Goal: Task Accomplishment & Management: Complete application form

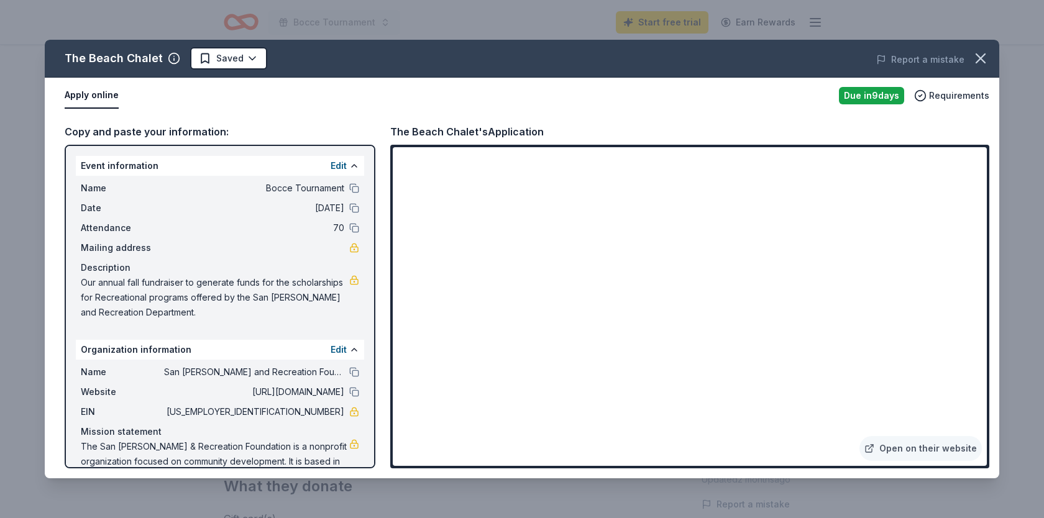
scroll to position [32, 0]
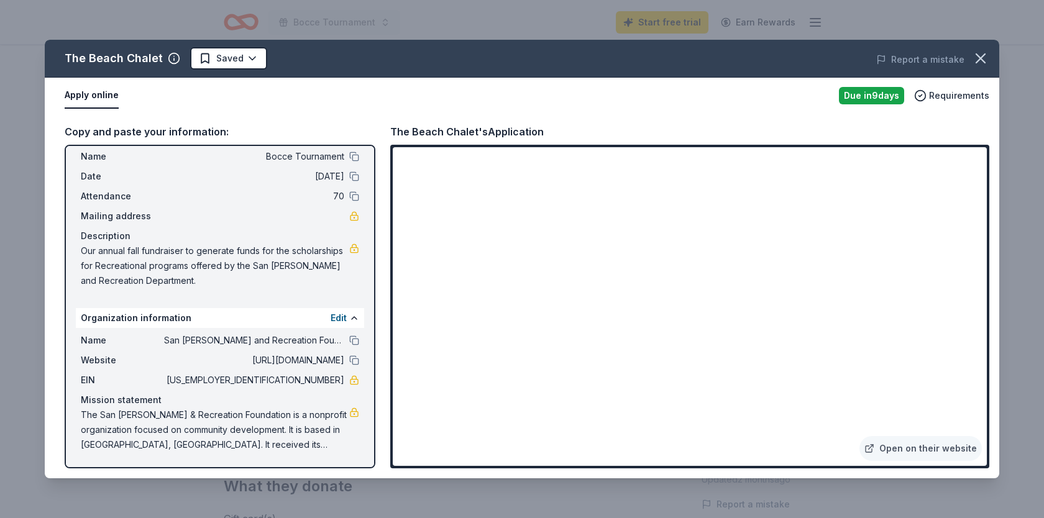
click at [195, 488] on div "The Beach Chalet Saved Report a mistake Apply online Due [DATE] Requirements Co…" at bounding box center [522, 259] width 1044 height 518
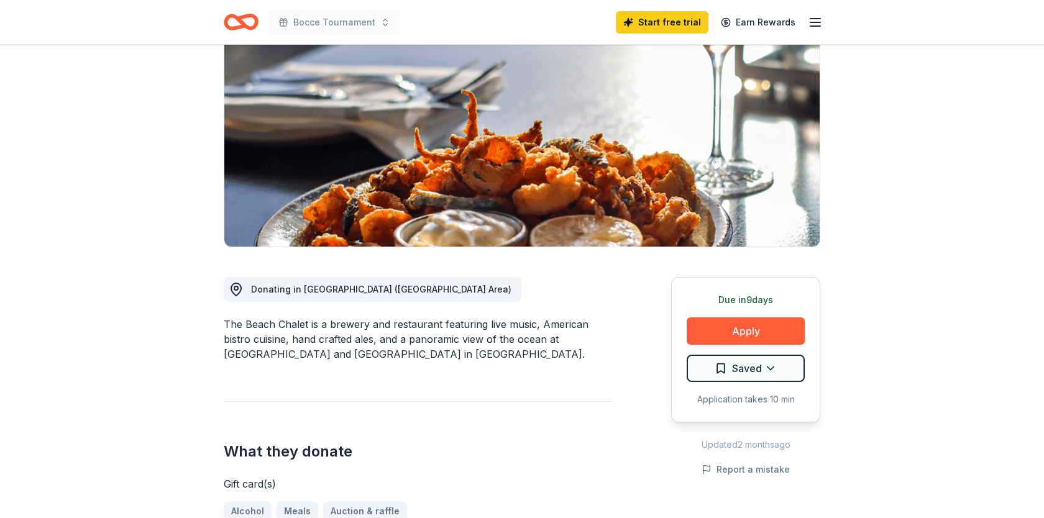
scroll to position [160, 0]
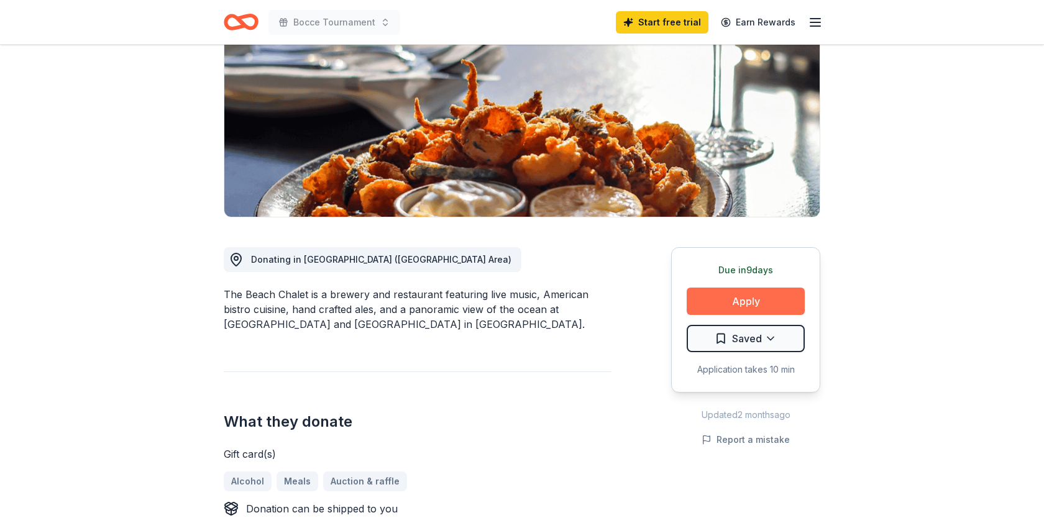
click at [728, 301] on button "Apply" at bounding box center [746, 301] width 118 height 27
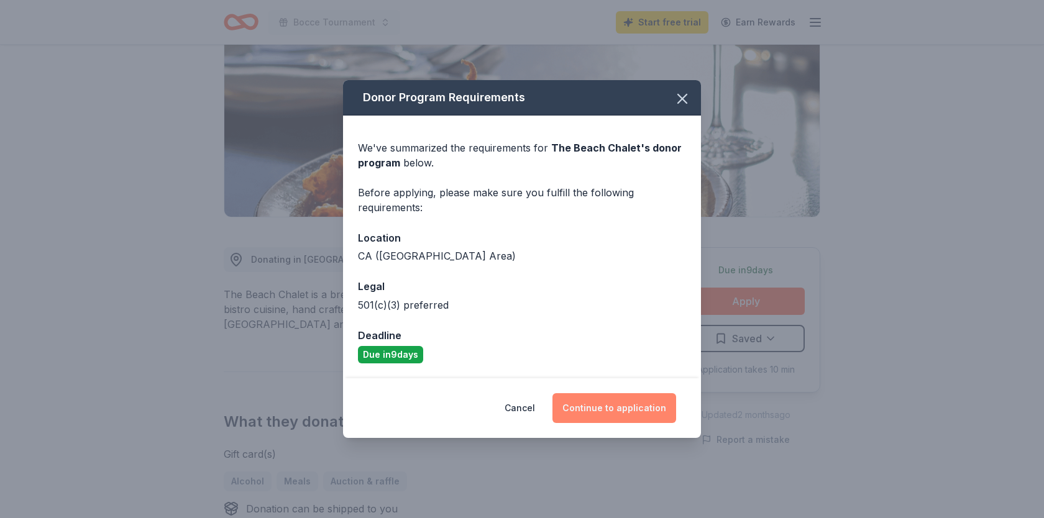
click at [615, 407] on button "Continue to application" at bounding box center [615, 408] width 124 height 30
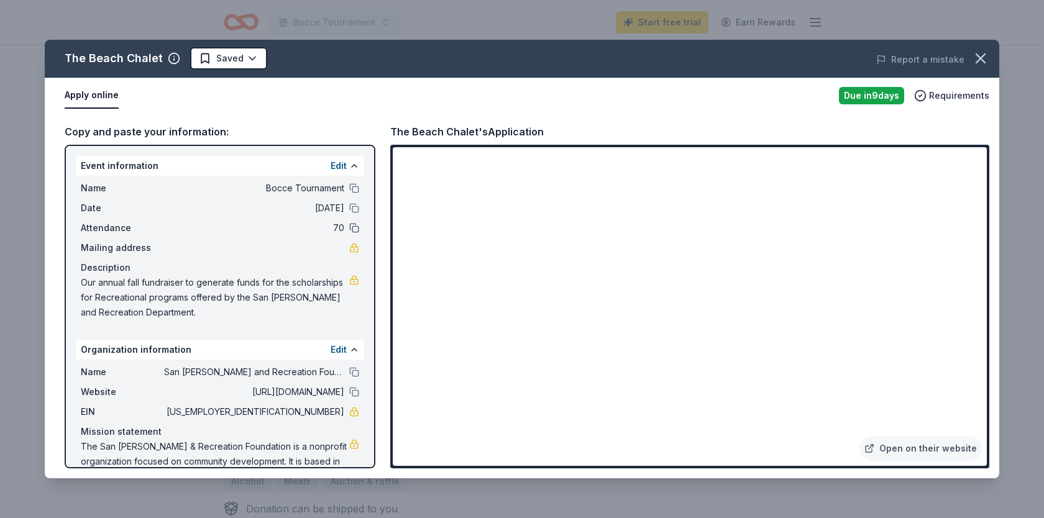
click at [355, 227] on button at bounding box center [354, 228] width 10 height 10
click at [338, 166] on button "Edit" at bounding box center [339, 165] width 16 height 15
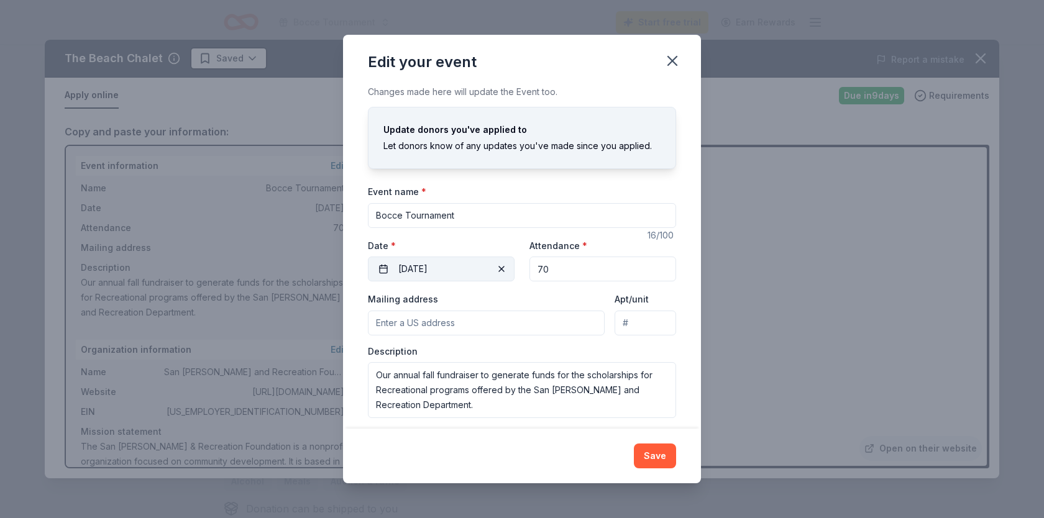
drag, startPoint x: 554, startPoint y: 270, endPoint x: 513, endPoint y: 267, distance: 41.1
click at [513, 267] on div "Event website [DOMAIN_NAME] Attendance * 70 Date * [DATE]" at bounding box center [522, 260] width 308 height 44
type input "100"
click at [653, 459] on button "Save" at bounding box center [655, 456] width 42 height 25
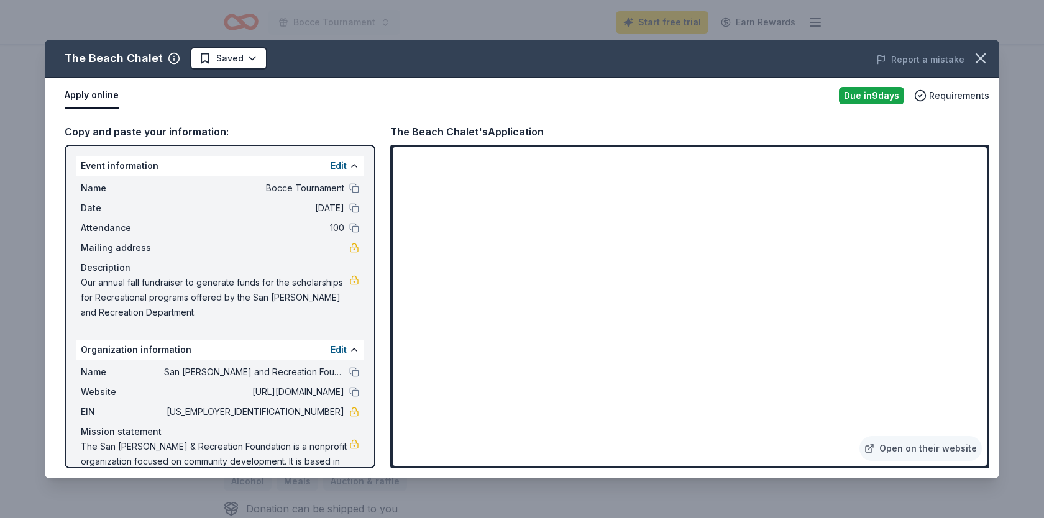
scroll to position [32, 0]
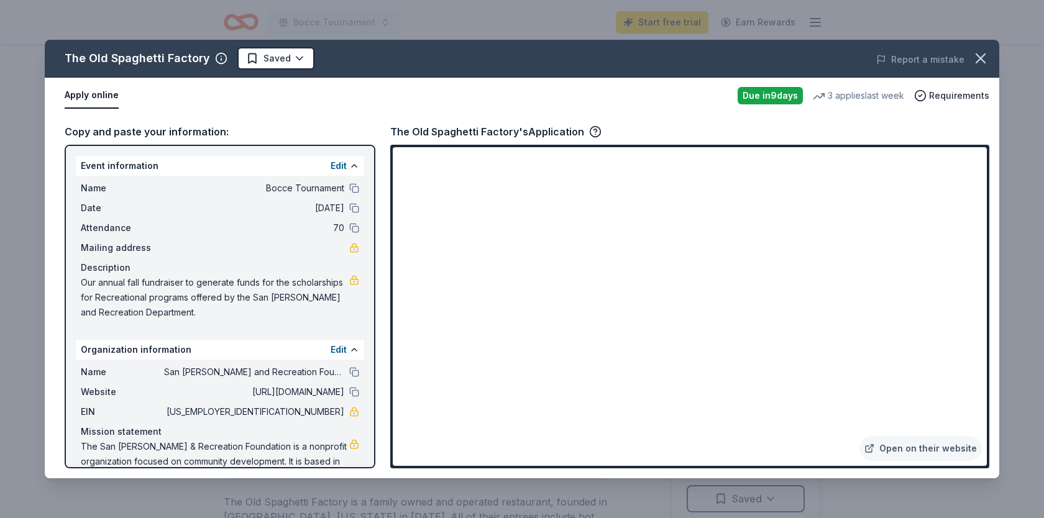
scroll to position [429, 0]
click at [906, 451] on link "Open on their website" at bounding box center [921, 448] width 122 height 25
